Goal: Transaction & Acquisition: Purchase product/service

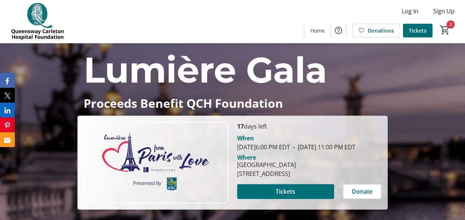
click at [423, 29] on span "Tickets" at bounding box center [418, 31] width 18 height 8
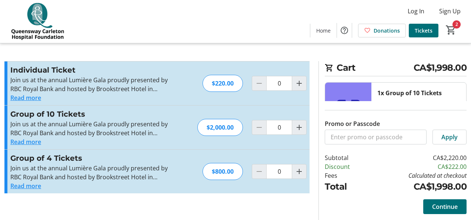
type input "1"
click at [261, 124] on mat-icon "Decrement by one" at bounding box center [259, 127] width 9 height 9
type input "0"
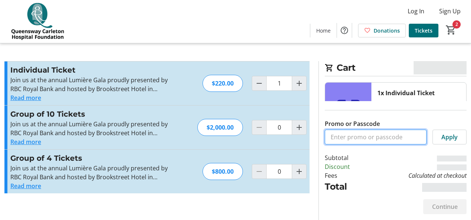
click at [367, 137] on input "Promo or Passcode" at bounding box center [375, 137] width 102 height 15
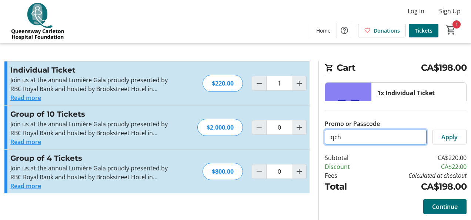
type input "qch"
